Goal: Information Seeking & Learning: Learn about a topic

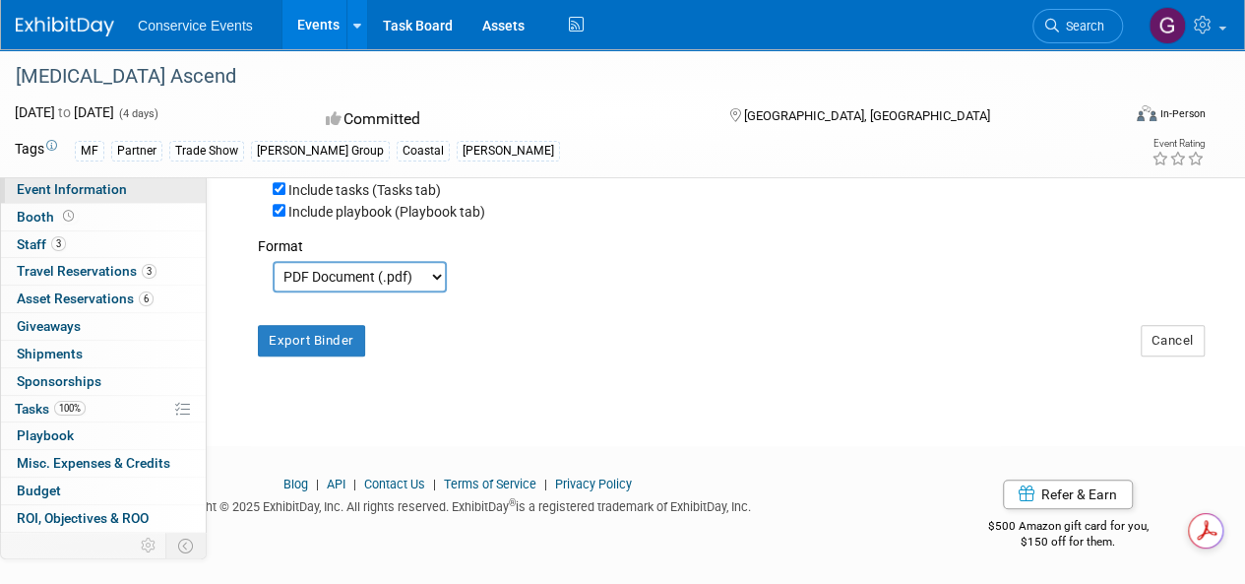
click at [51, 188] on span "Event Information" at bounding box center [72, 189] width 110 height 16
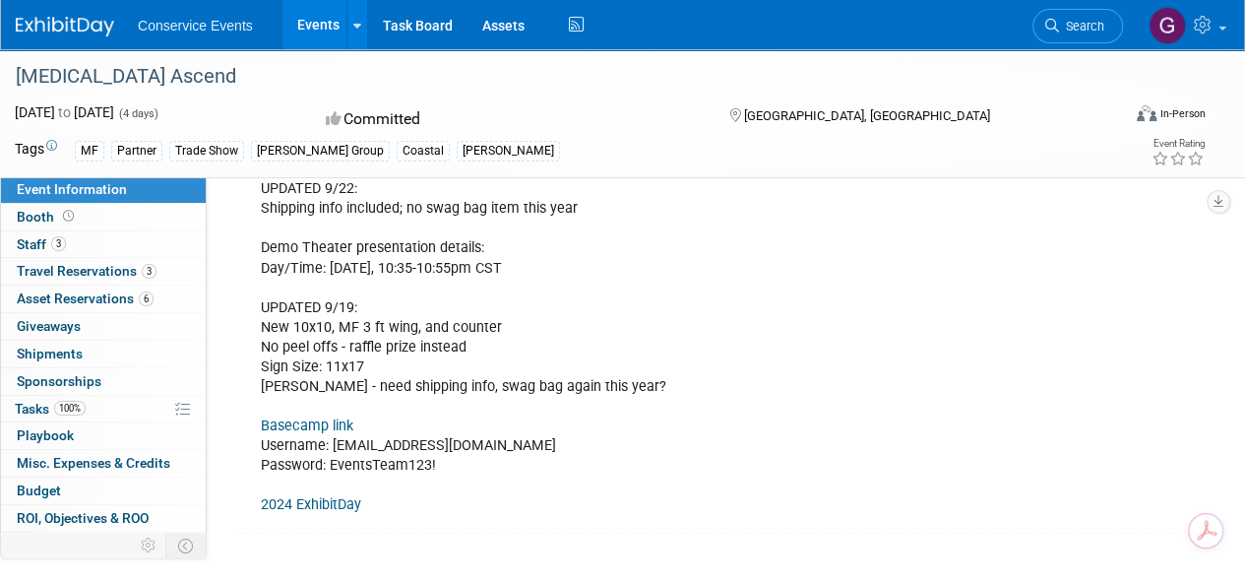
scroll to position [591, 0]
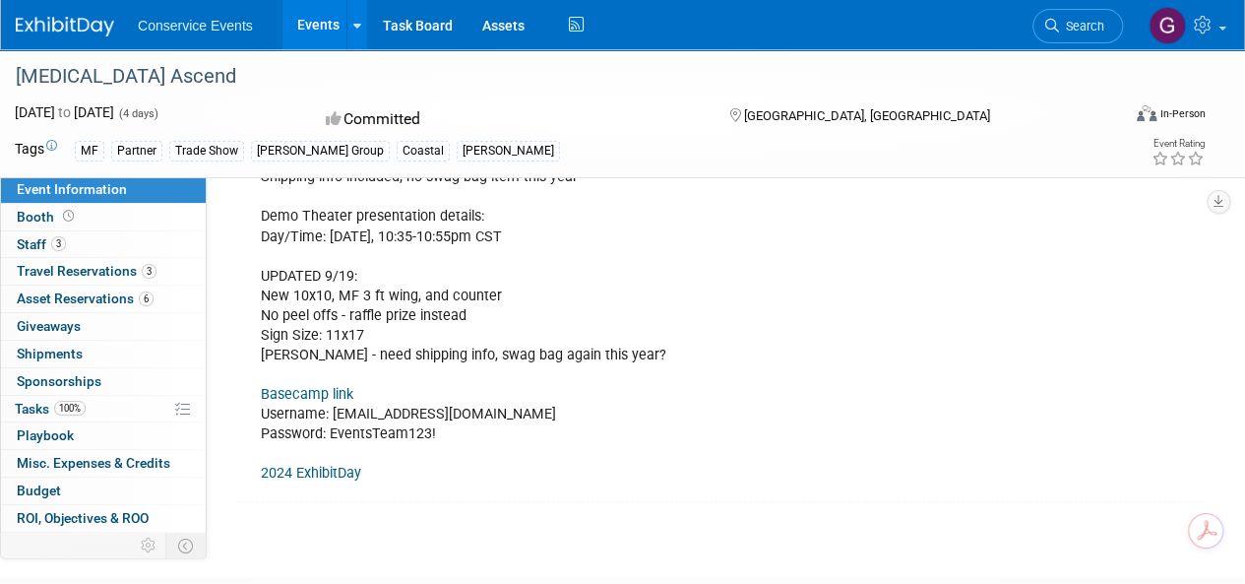
click at [323, 386] on link "Basecamp link" at bounding box center [307, 394] width 93 height 17
drag, startPoint x: 334, startPoint y: 406, endPoint x: 488, endPoint y: 400, distance: 154.7
click at [488, 400] on div "UPDATED 9/22: Shipping info included; no swag bag item this year Demo Theater p…" at bounding box center [630, 315] width 766 height 355
copy div "[EMAIL_ADDRESS][DOMAIN_NAME]"
drag, startPoint x: 335, startPoint y: 426, endPoint x: 433, endPoint y: 421, distance: 98.6
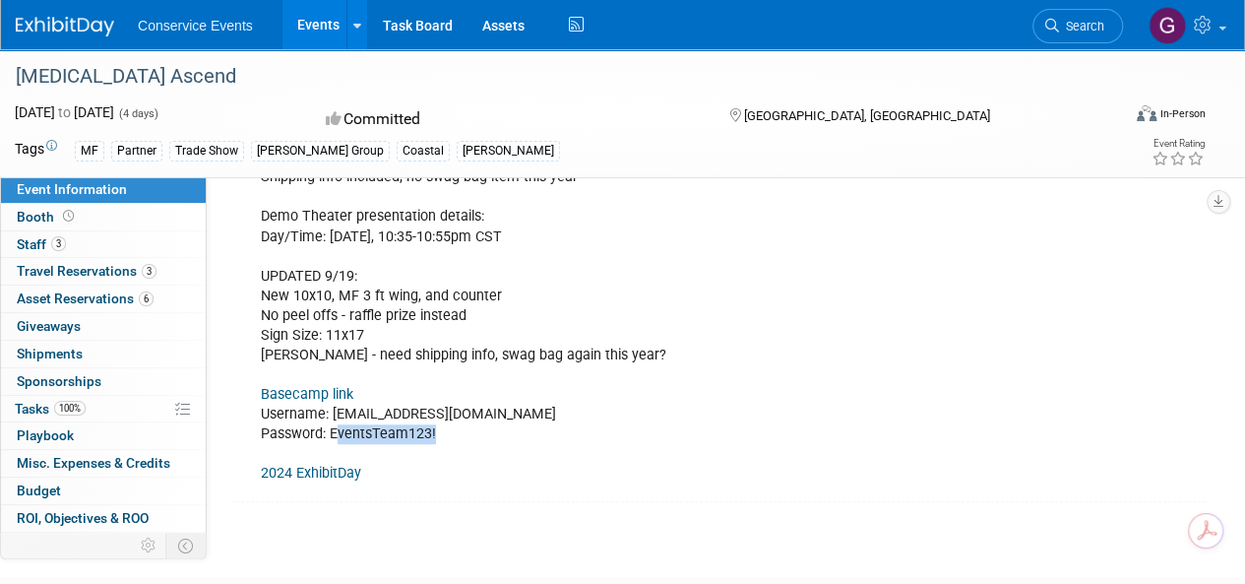
click at [433, 421] on div "UPDATED 9/22: Shipping info included; no swag bag item this year Demo Theater p…" at bounding box center [630, 315] width 766 height 355
copy div "ventsTeam123!"
click at [369, 419] on div "UPDATED 9/22: Shipping info included; no swag bag item this year Demo Theater p…" at bounding box center [630, 315] width 766 height 355
drag, startPoint x: 331, startPoint y: 424, endPoint x: 434, endPoint y: 420, distance: 103.4
click at [434, 420] on div "UPDATED 9/22: Shipping info included; no swag bag item this year Demo Theater p…" at bounding box center [630, 315] width 766 height 355
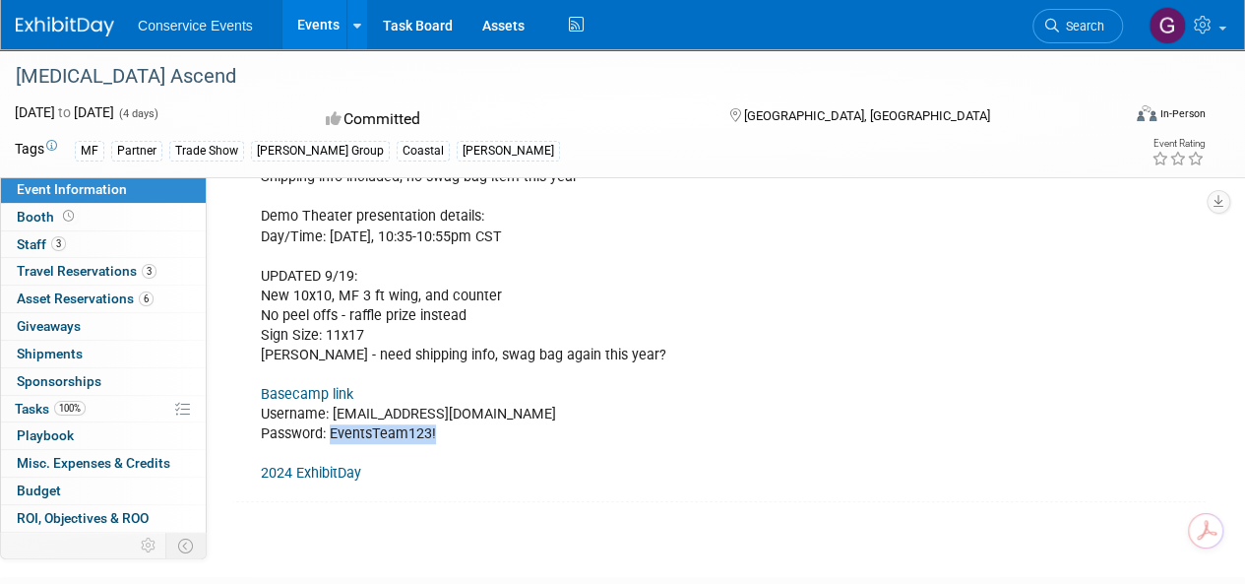
copy div "EventsTeam123!"
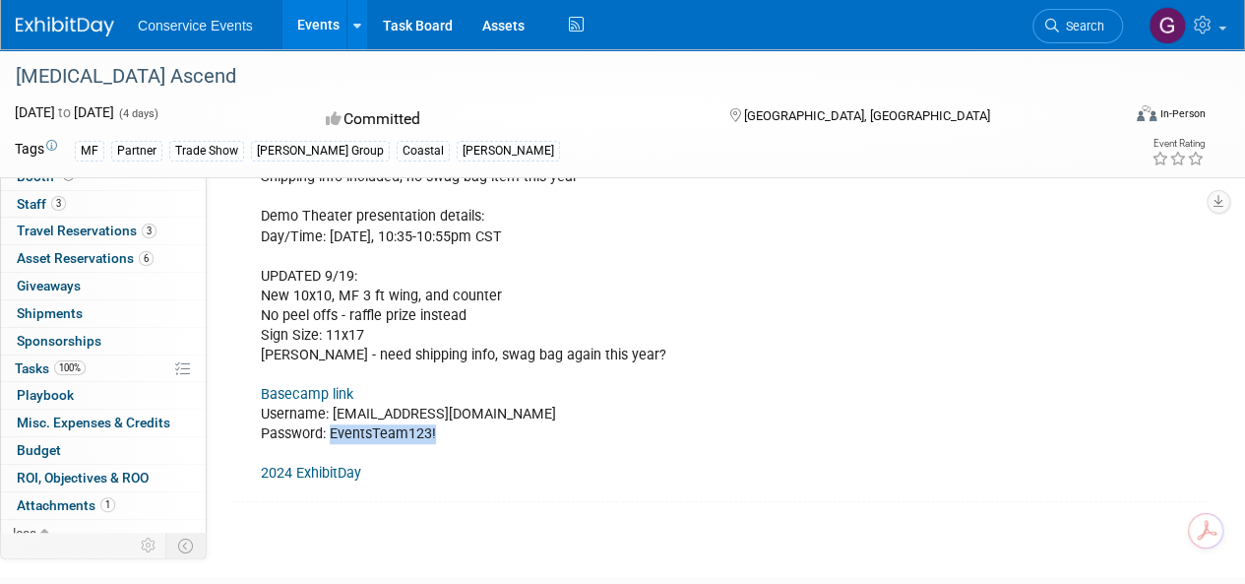
scroll to position [103, 0]
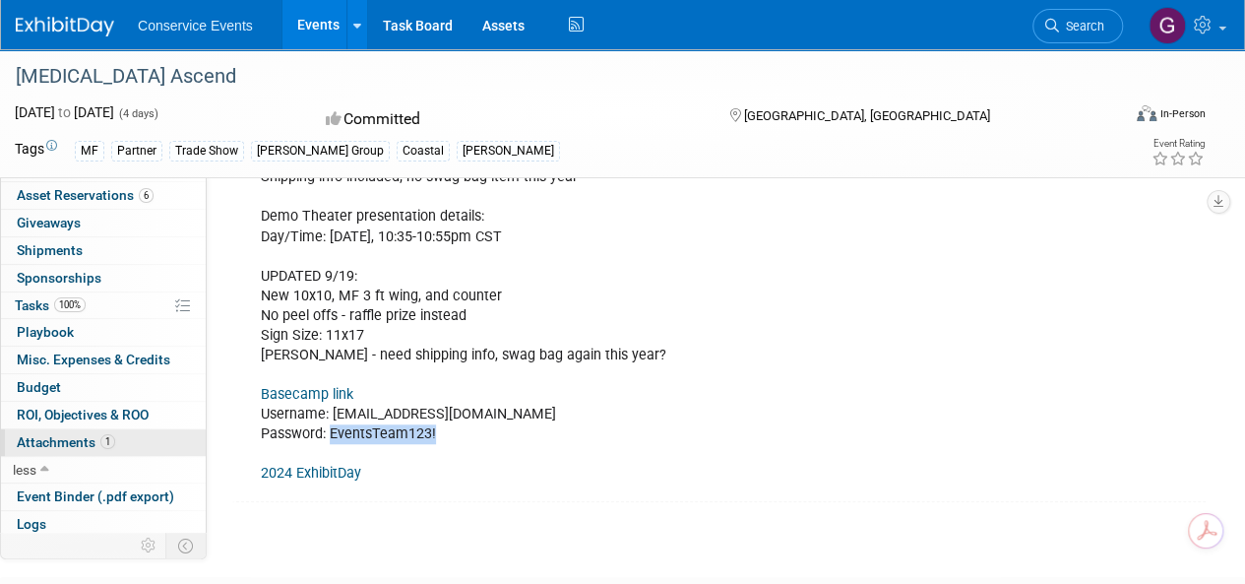
click at [33, 436] on span "Attachments 1" at bounding box center [66, 442] width 98 height 16
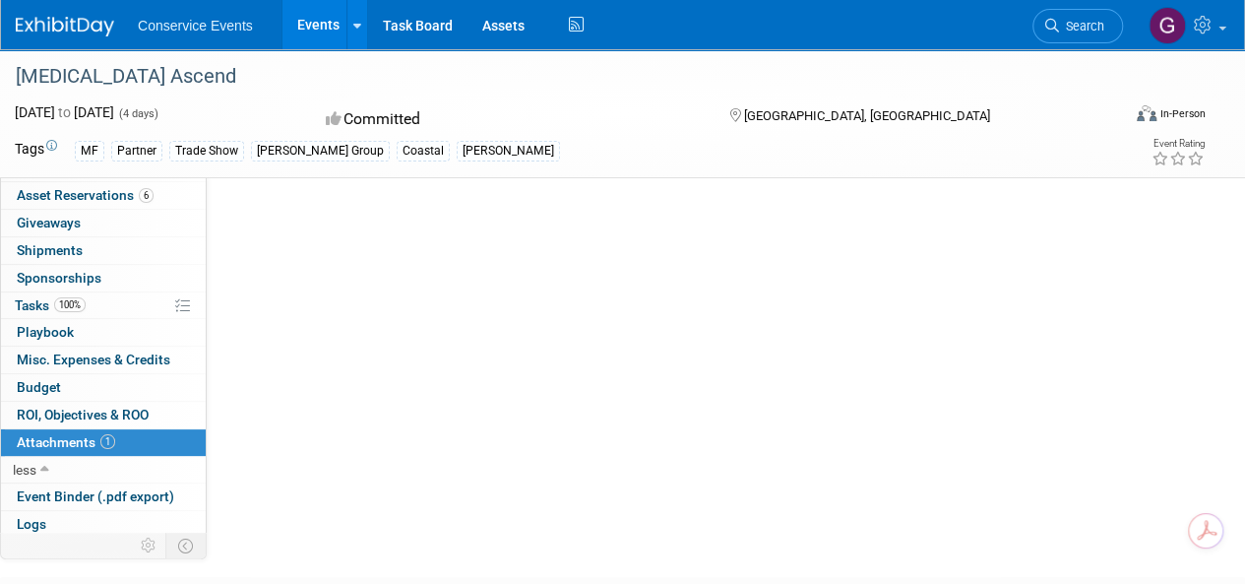
scroll to position [0, 0]
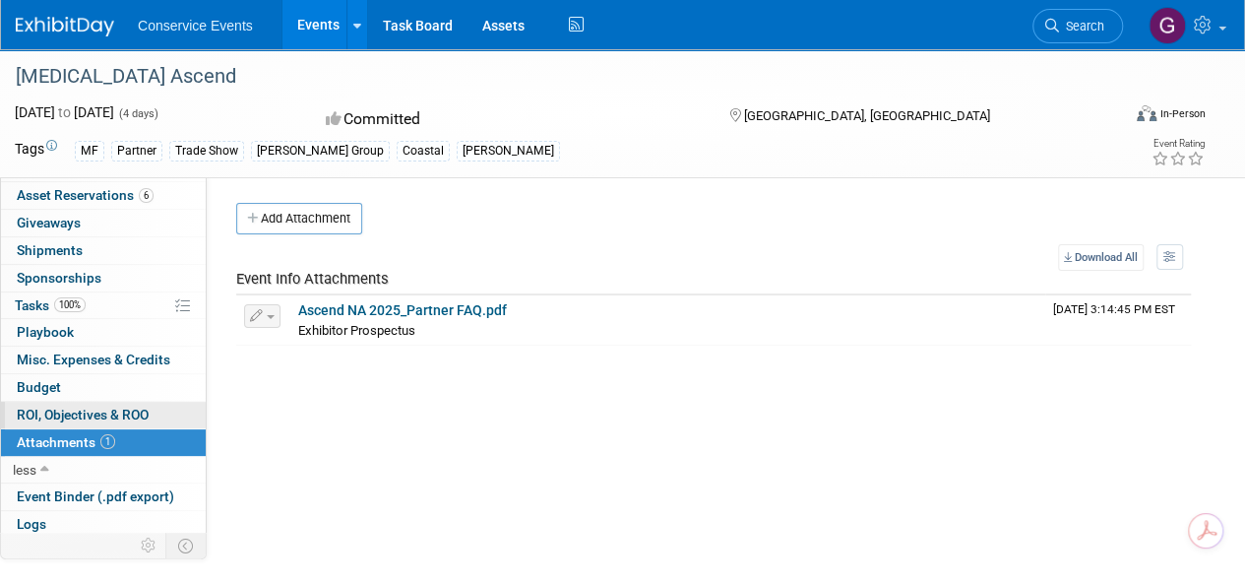
click at [30, 407] on span "ROI, Objectives & ROO 0" at bounding box center [83, 415] width 132 height 16
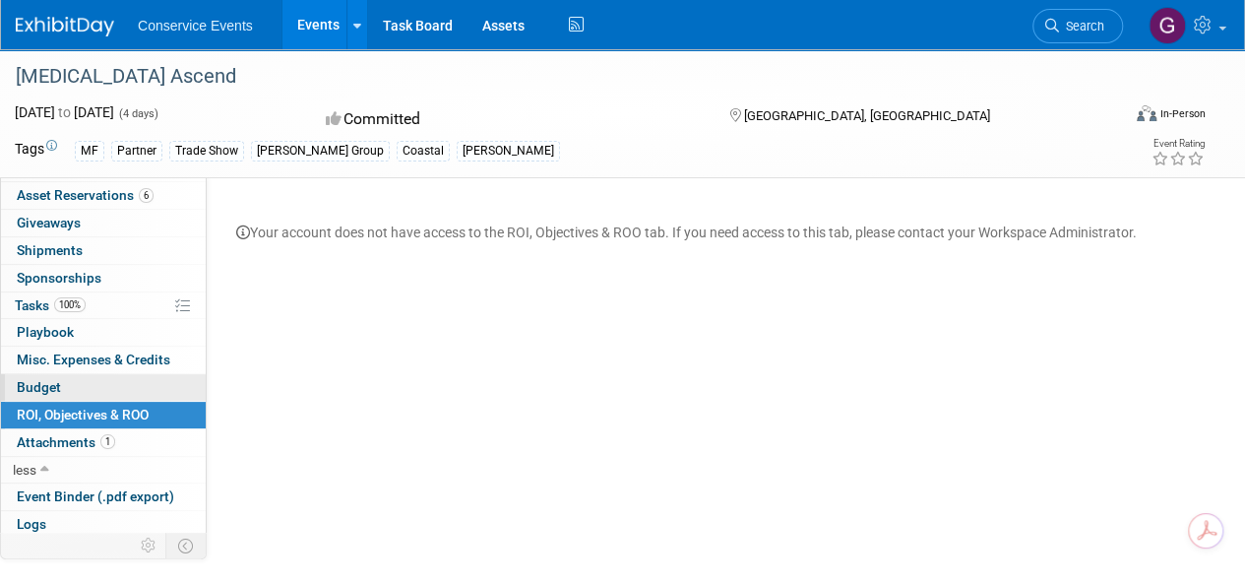
click at [30, 379] on span "Budget" at bounding box center [39, 387] width 44 height 16
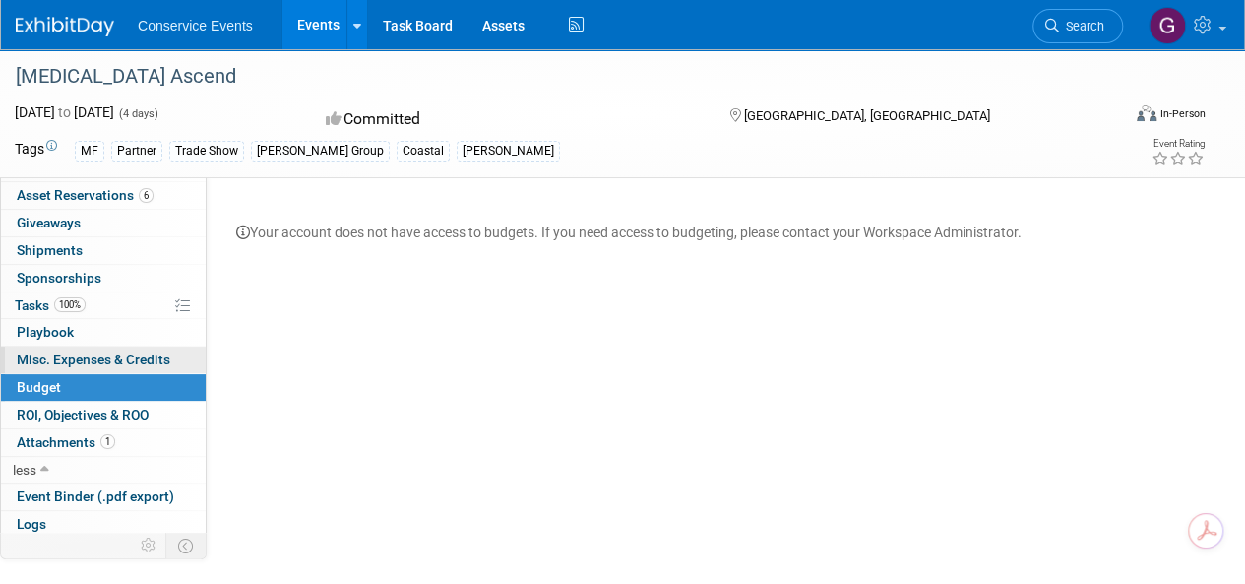
click at [35, 351] on span "Misc. Expenses & Credits 0" at bounding box center [94, 359] width 154 height 16
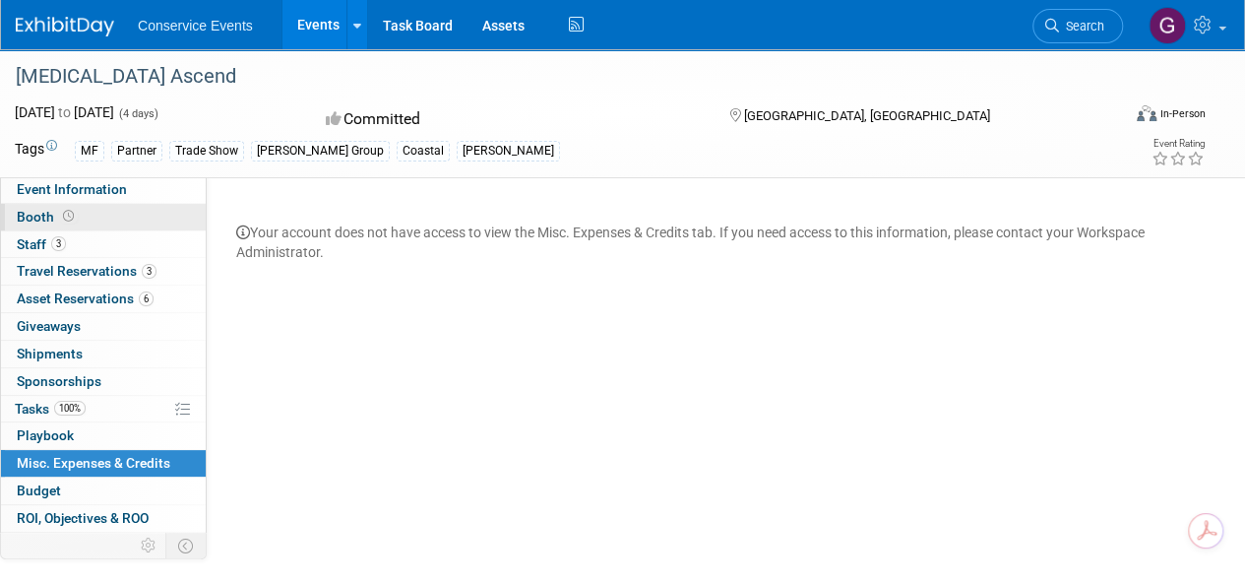
click at [28, 214] on span "Booth" at bounding box center [47, 217] width 61 height 16
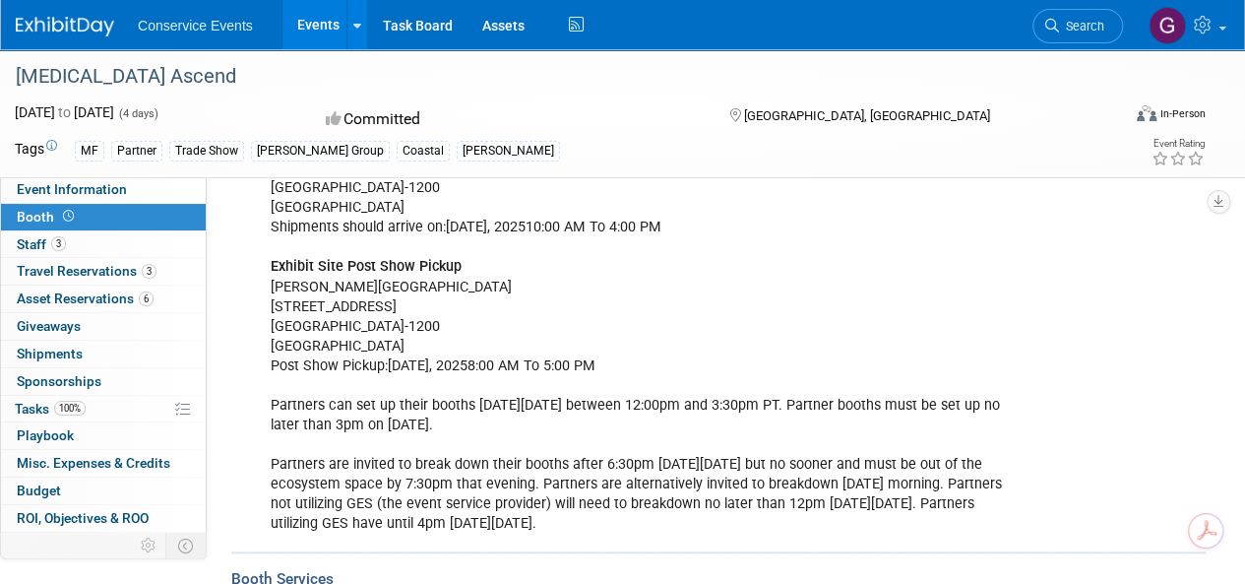
scroll to position [886, 0]
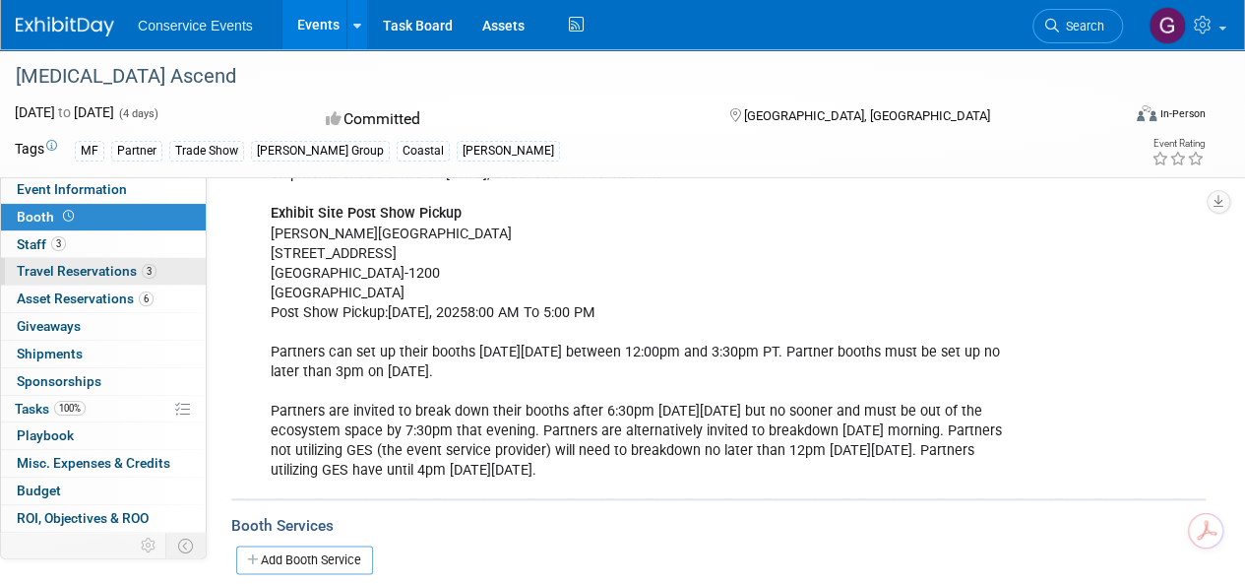
click at [55, 276] on span "Travel Reservations 3" at bounding box center [87, 271] width 140 height 16
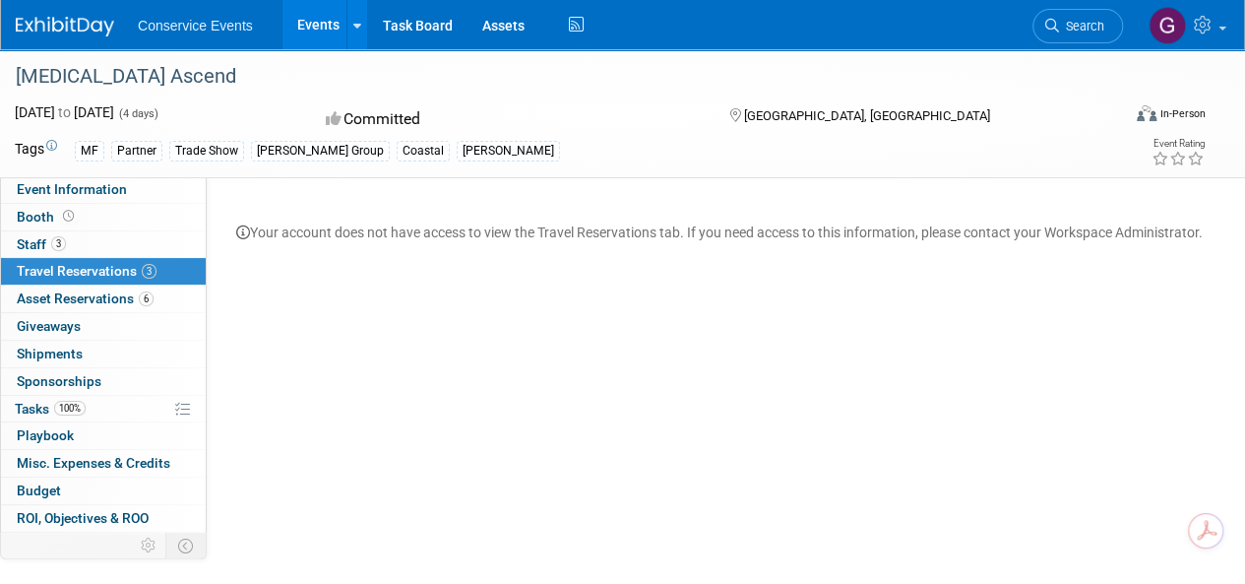
scroll to position [12, 0]
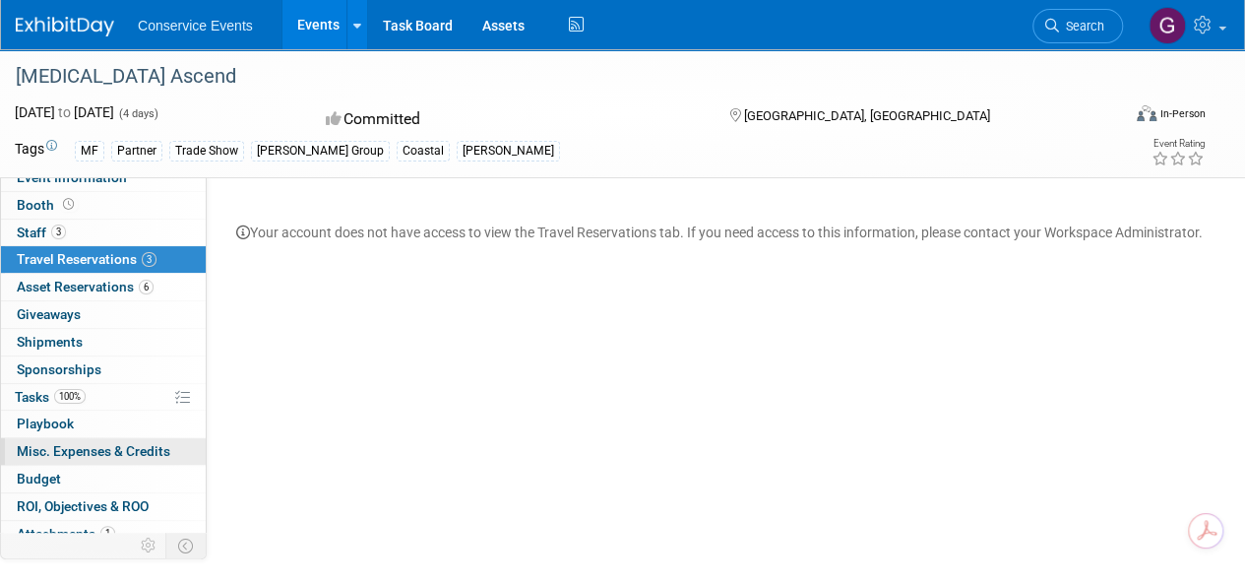
click at [130, 447] on span "Misc. Expenses & Credits 0" at bounding box center [94, 451] width 154 height 16
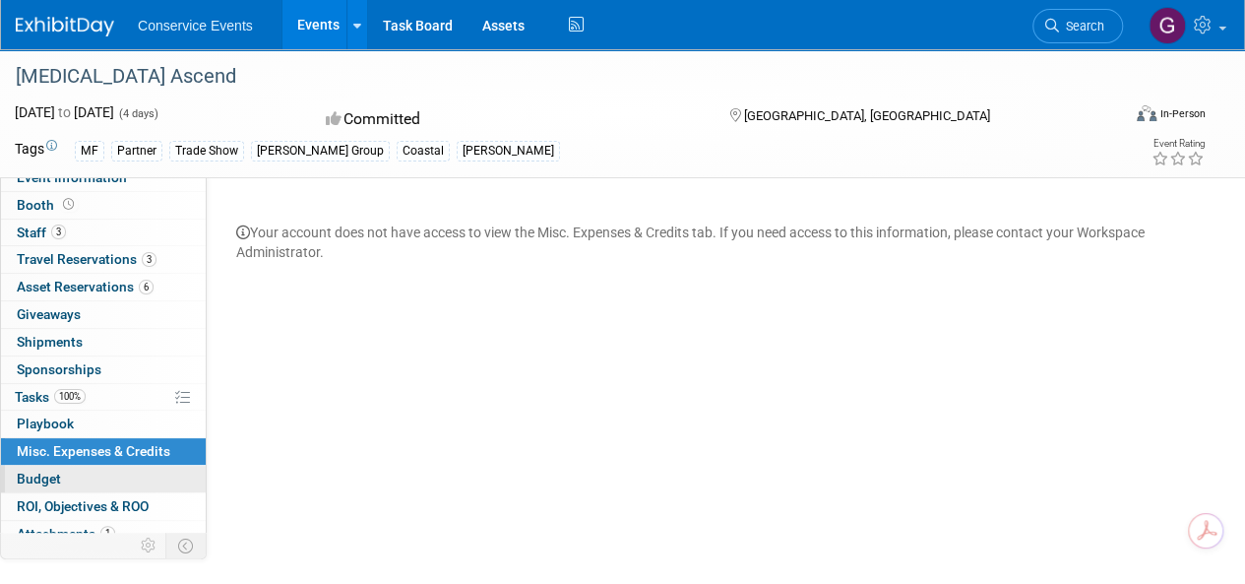
click at [67, 474] on link "Budget" at bounding box center [103, 479] width 205 height 27
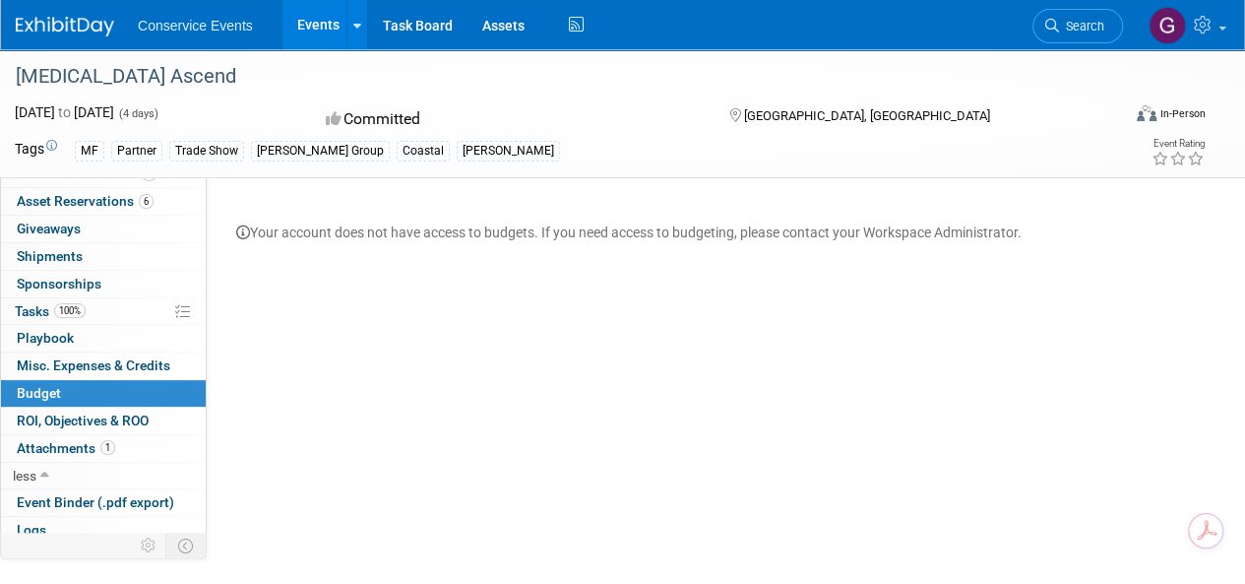
scroll to position [103, 0]
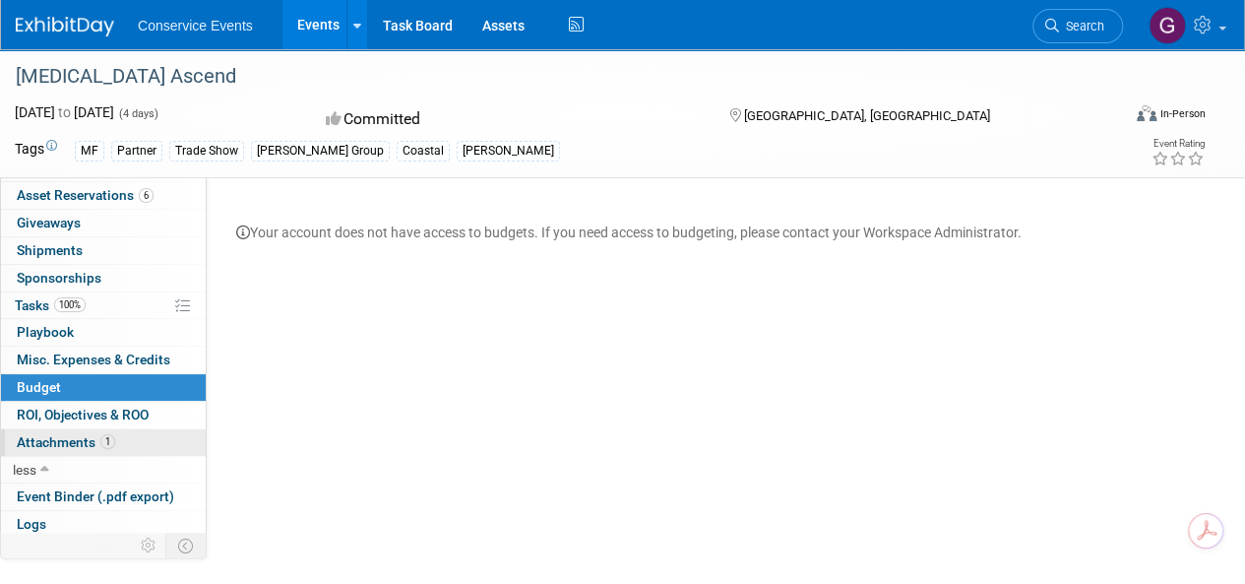
click at [59, 434] on span "Attachments 1" at bounding box center [66, 442] width 98 height 16
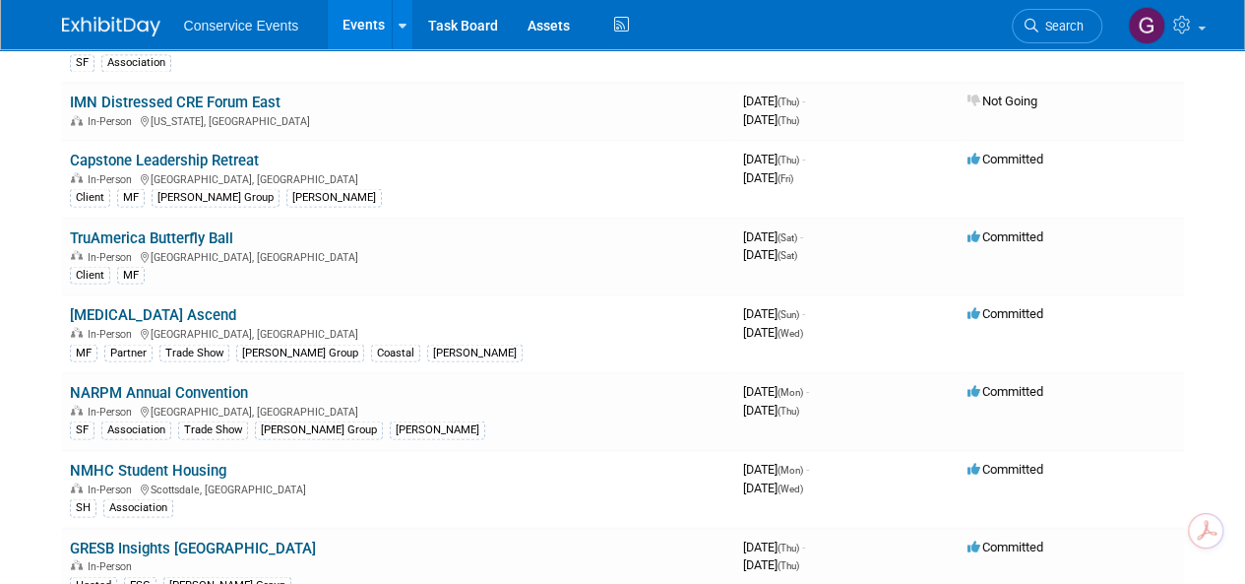
scroll to position [1673, 0]
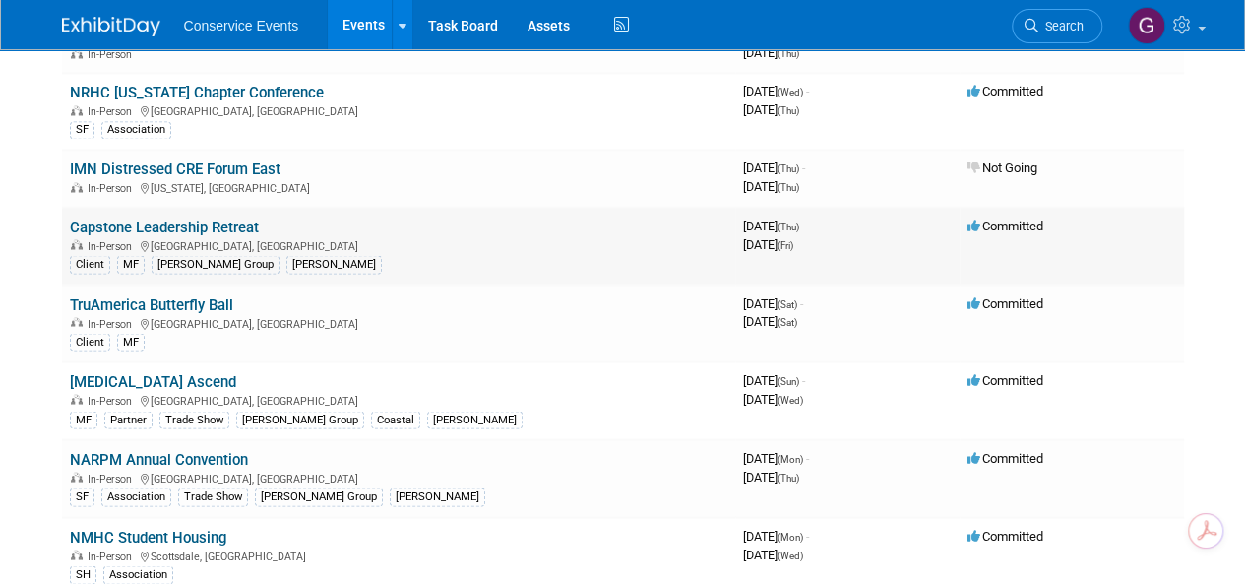
click at [232, 218] on link "Capstone Leadership Retreat" at bounding box center [164, 227] width 189 height 18
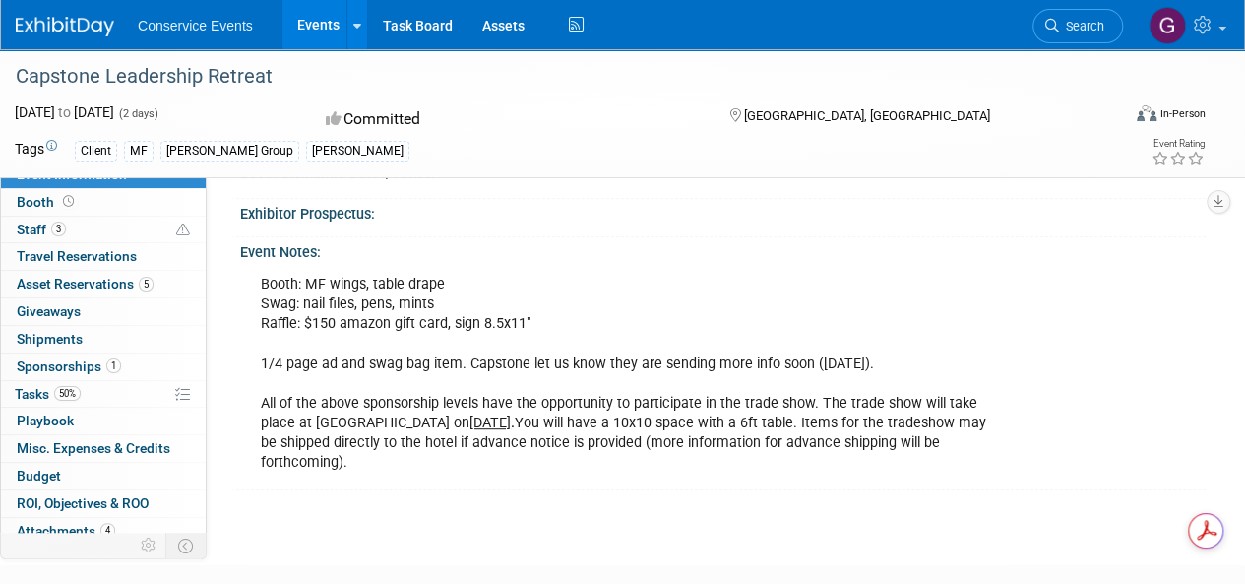
scroll to position [49, 0]
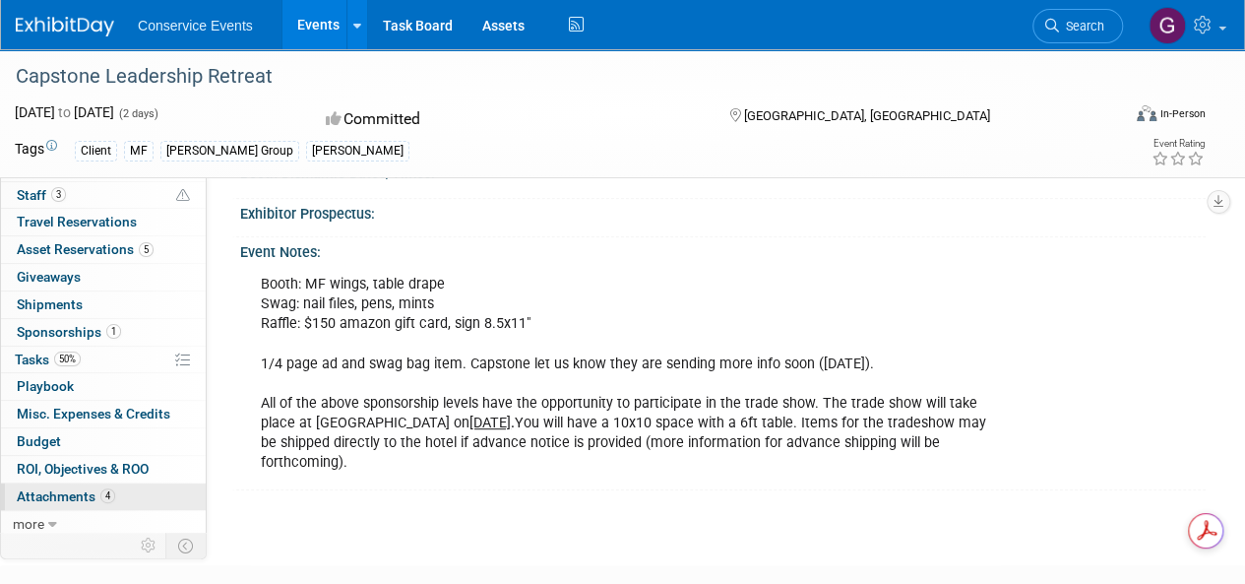
click at [61, 490] on span "Attachments 4" at bounding box center [66, 496] width 98 height 16
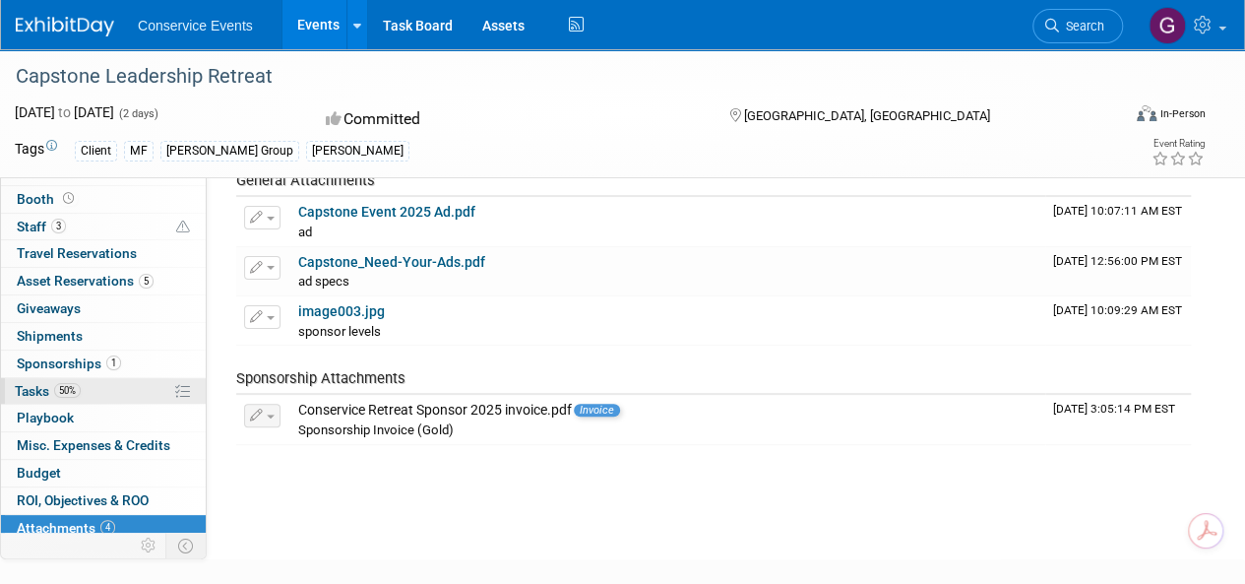
scroll to position [0, 0]
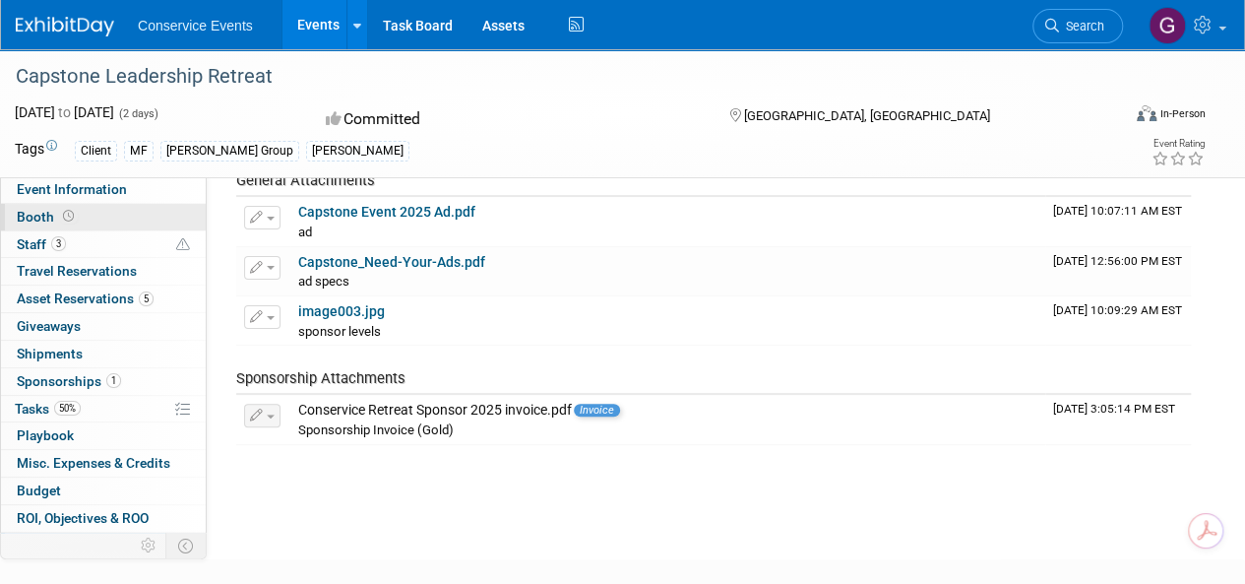
click at [34, 216] on span "Booth" at bounding box center [47, 217] width 61 height 16
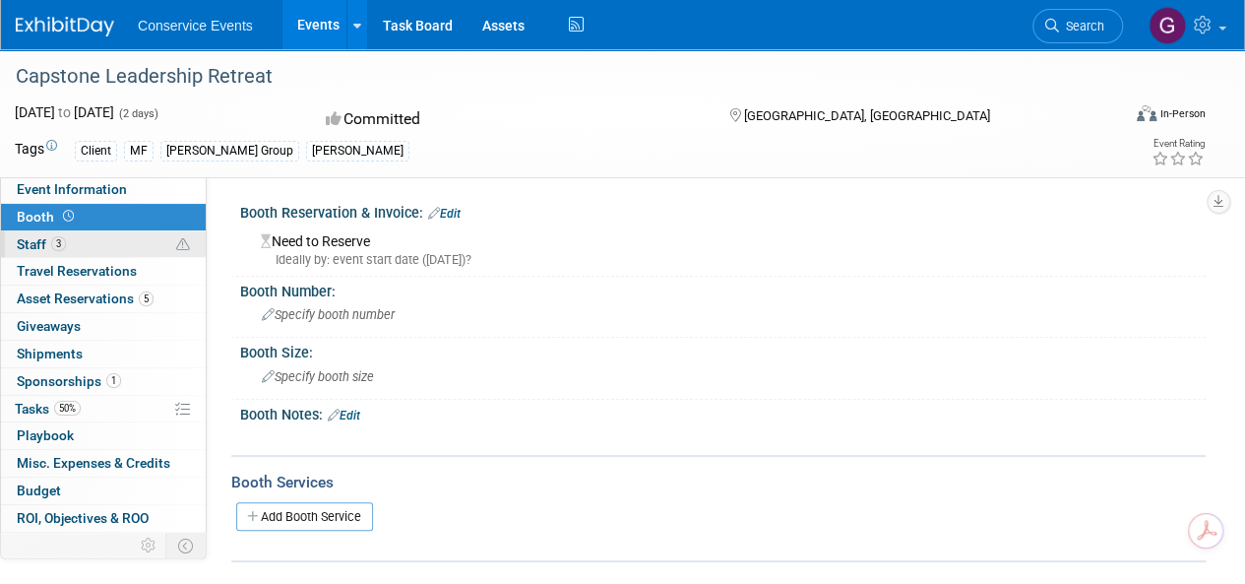
click at [32, 244] on span "Staff 3" at bounding box center [41, 244] width 49 height 16
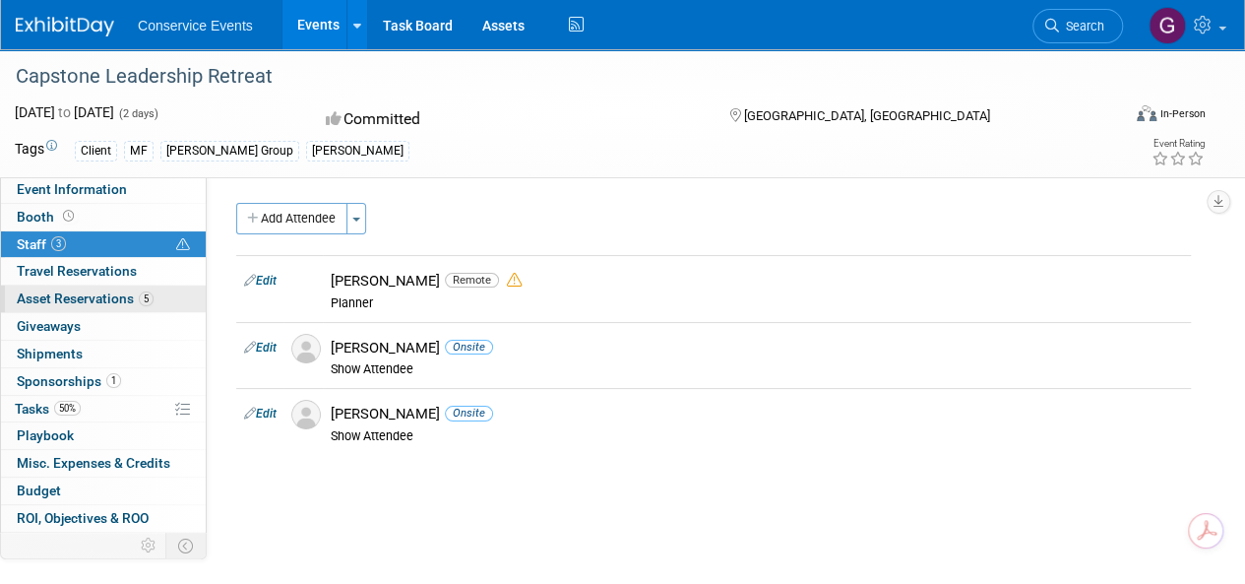
click at [56, 293] on span "Asset Reservations 5" at bounding box center [85, 298] width 137 height 16
